Goal: Check status

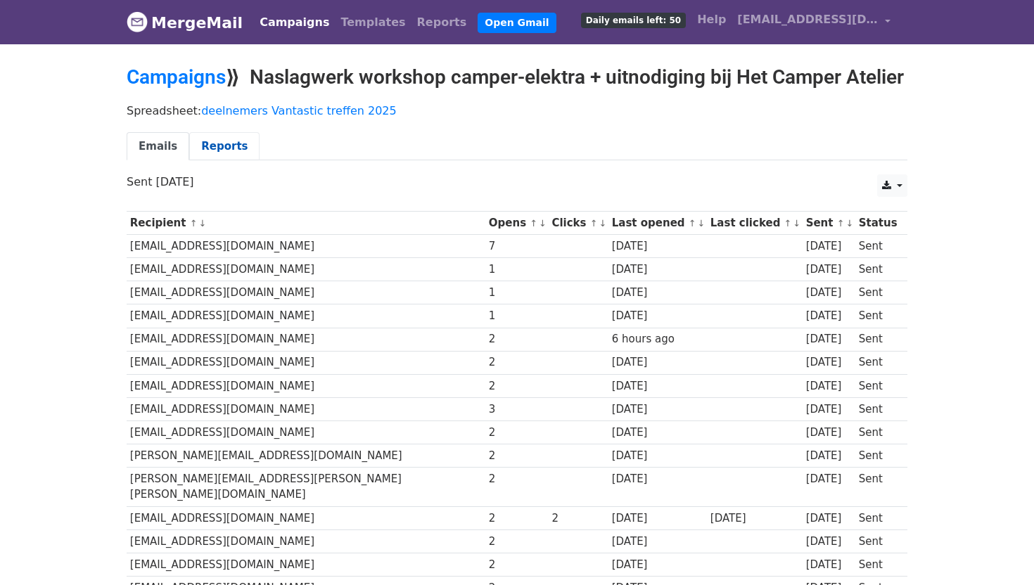
click at [219, 161] on link "Reports" at bounding box center [224, 146] width 70 height 29
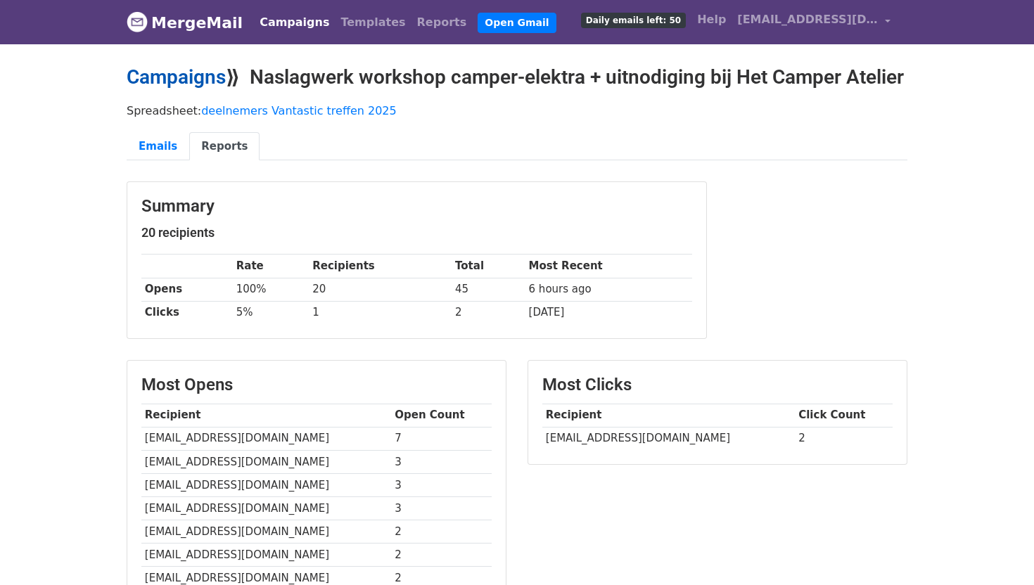
click at [185, 78] on link "Campaigns" at bounding box center [176, 76] width 99 height 23
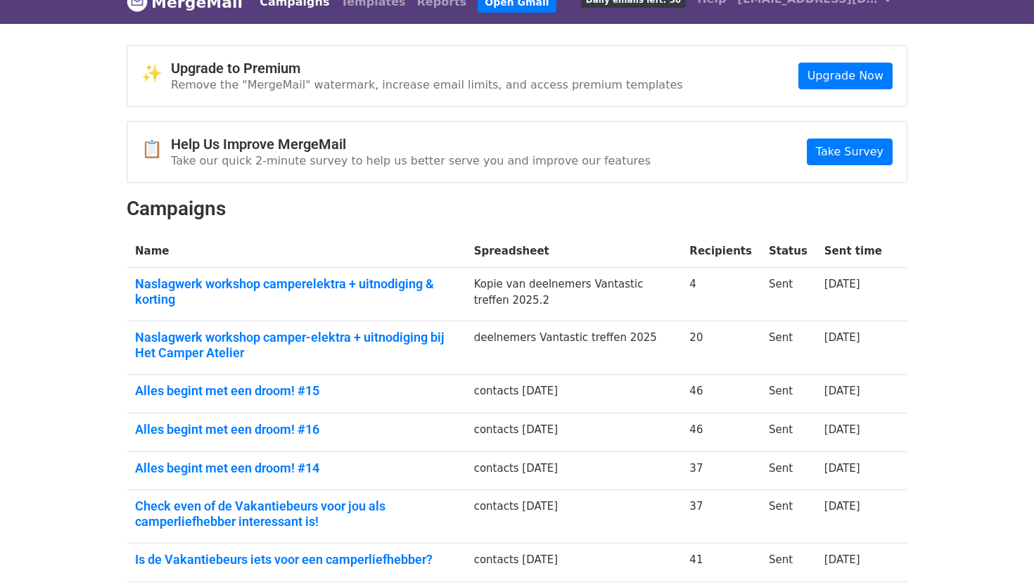
scroll to position [32, 0]
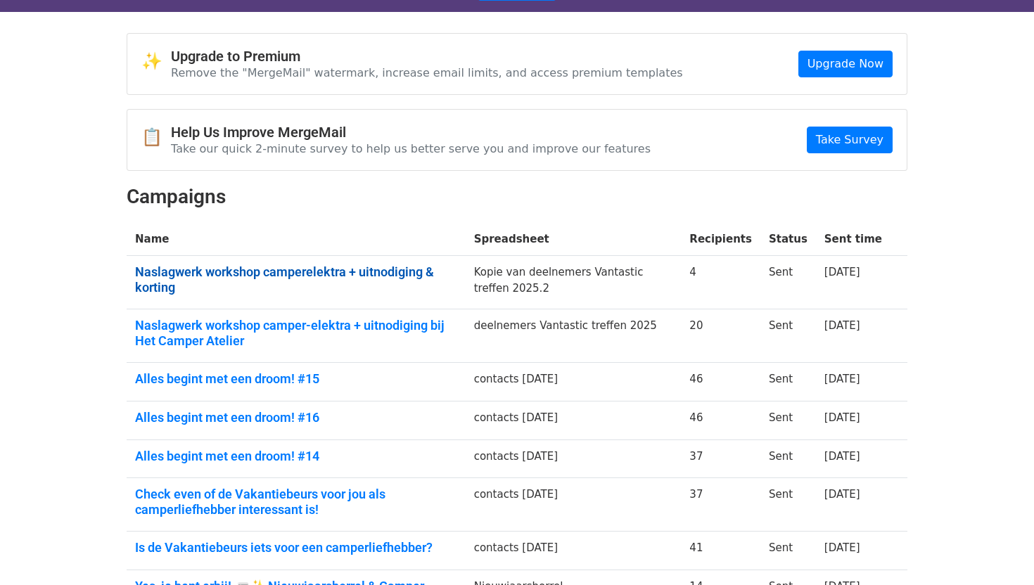
click at [165, 273] on link "Naslagwerk workshop camperelektra + uitnodiging & korting" at bounding box center [296, 279] width 322 height 30
